Goal: Transaction & Acquisition: Purchase product/service

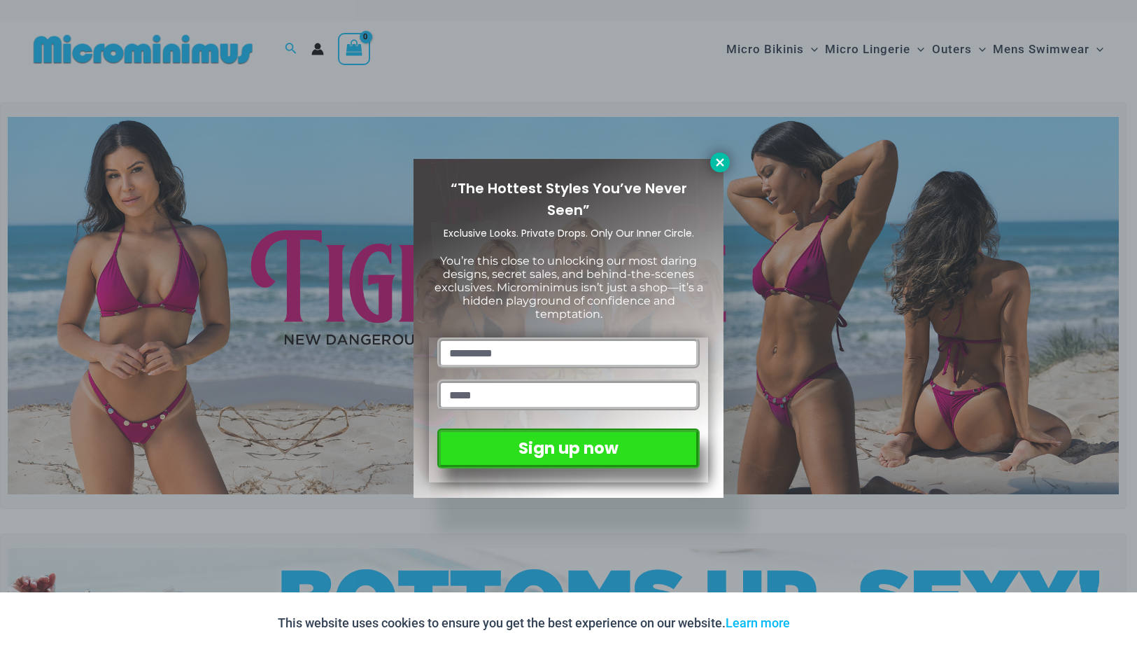
click at [720, 157] on icon at bounding box center [720, 162] width 13 height 13
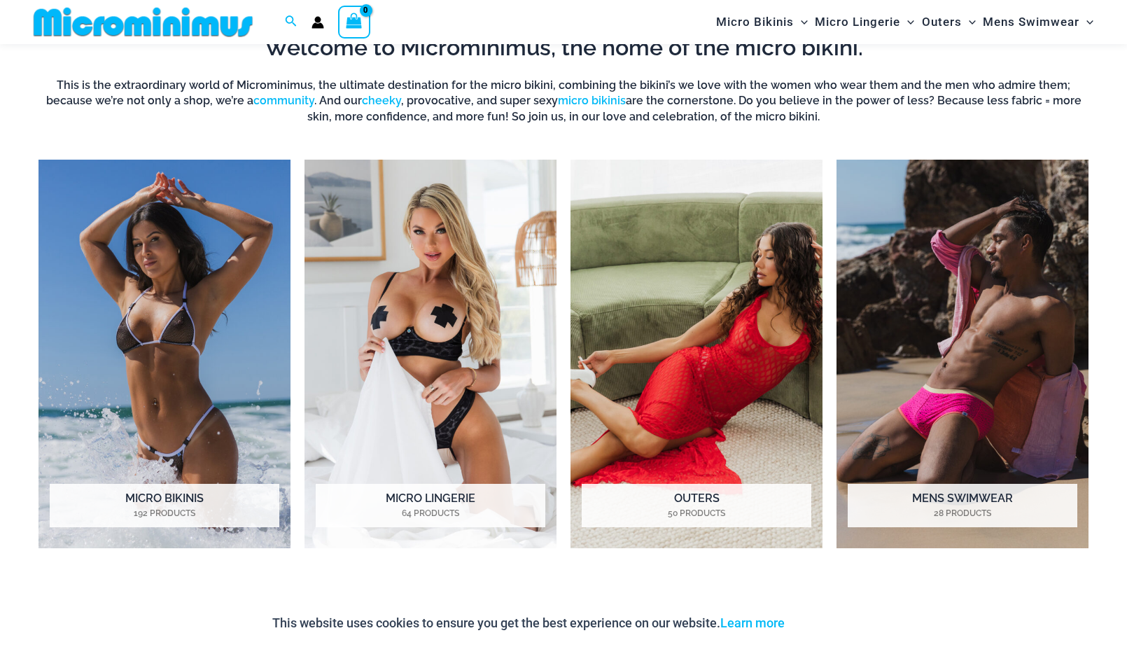
scroll to position [1006, 0]
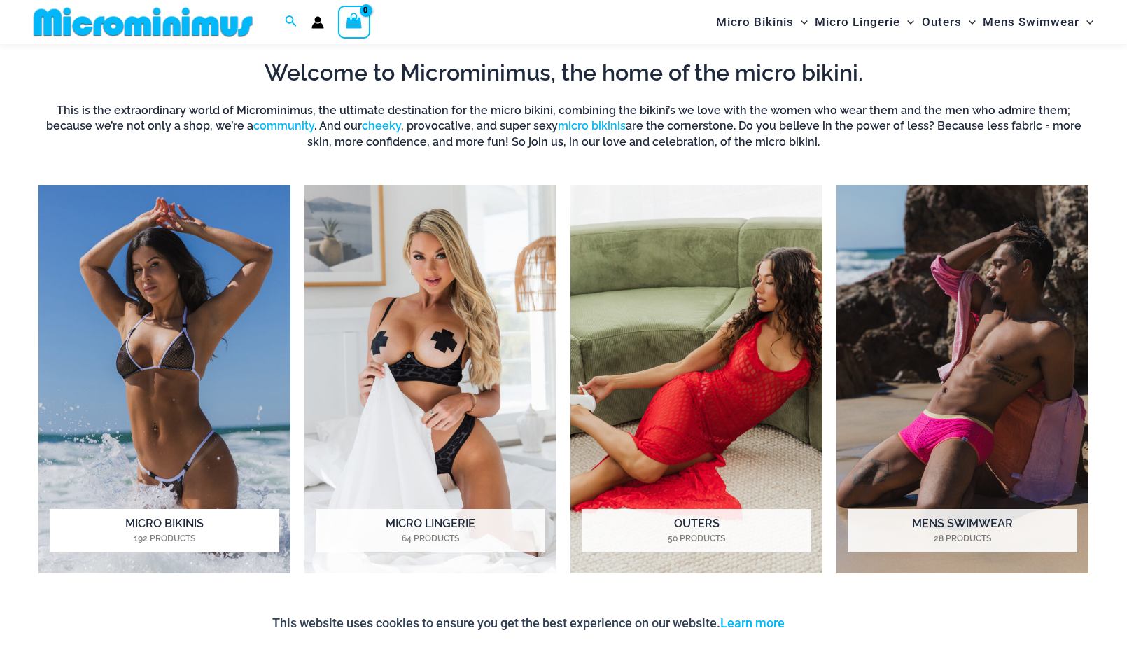
click at [161, 532] on mark "192 Products" at bounding box center [165, 538] width 230 height 13
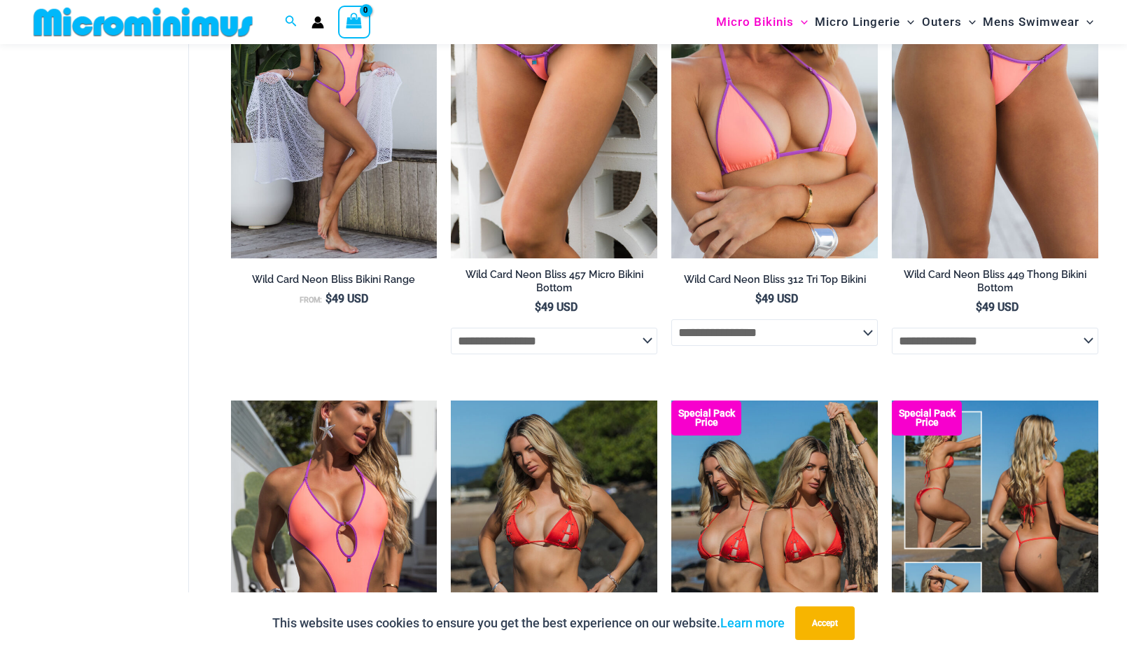
scroll to position [3486, 0]
